Goal: Browse casually

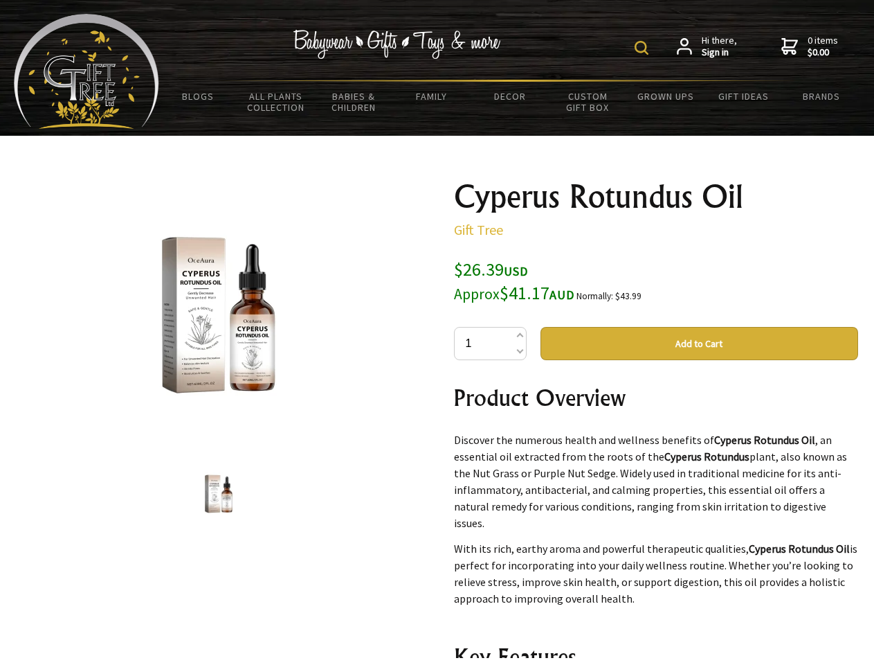
click at [644, 48] on img at bounding box center [642, 48] width 14 height 14
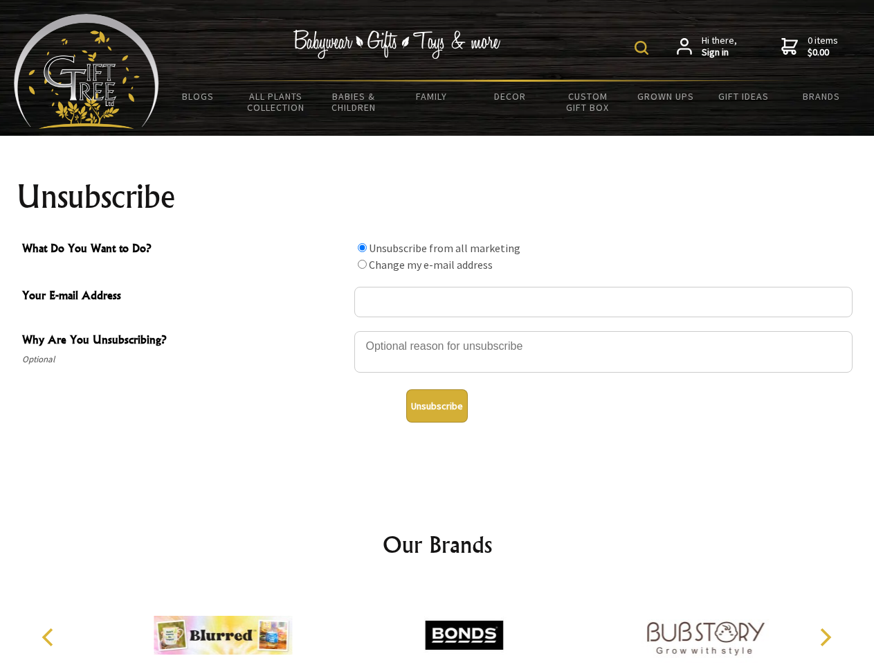
click at [644, 48] on img at bounding box center [642, 48] width 14 height 14
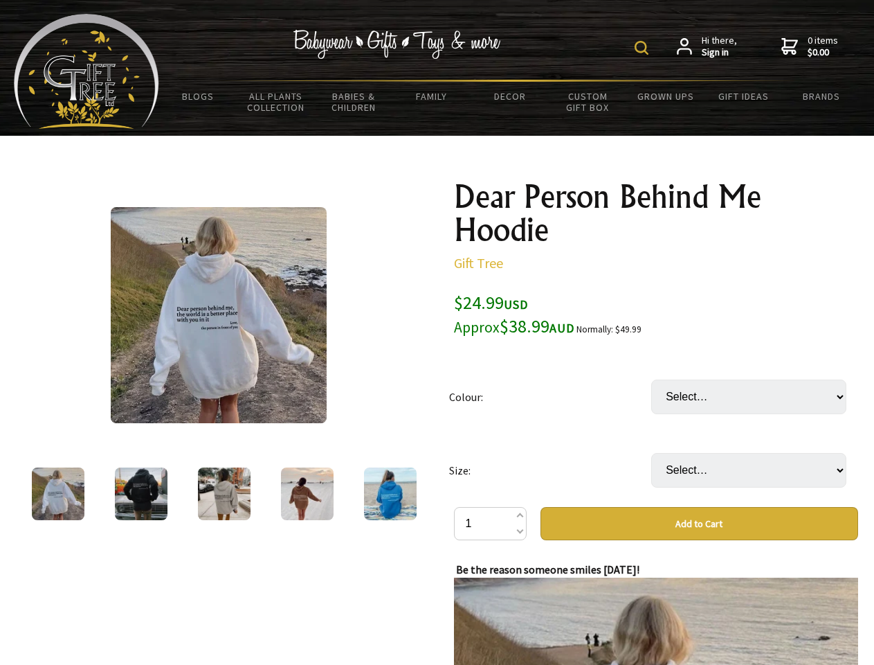
click at [644, 48] on img at bounding box center [642, 48] width 14 height 14
